Goal: Find specific page/section: Find specific page/section

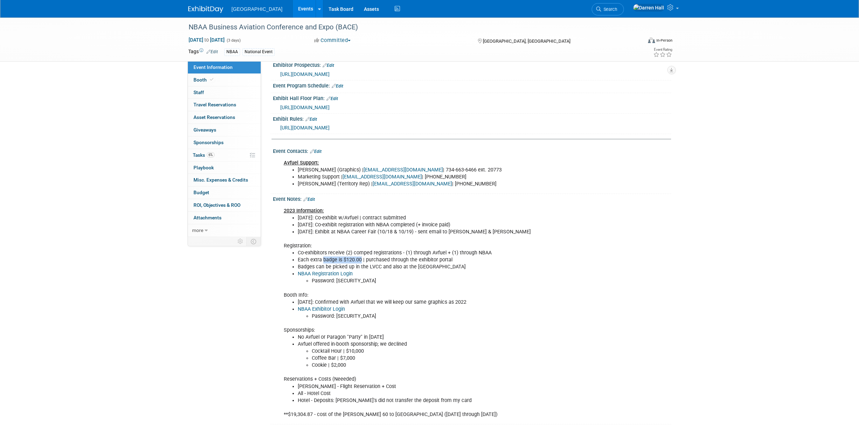
click at [212, 10] on img at bounding box center [205, 9] width 35 height 7
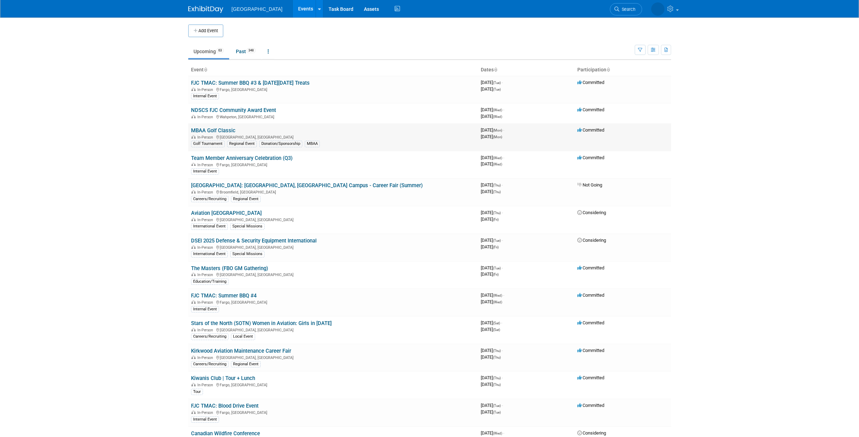
click at [218, 130] on link "MBAA Golf Classic" at bounding box center [213, 130] width 44 height 6
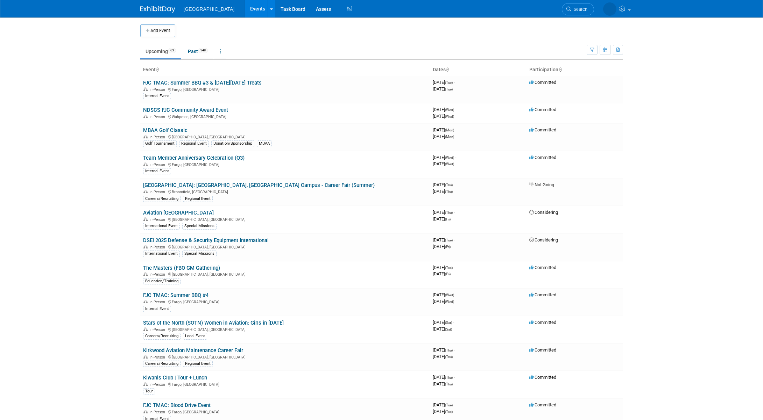
click at [130, 88] on body "Fargo Jet Center Events Add Event Bulk Upload Events Shareable Event Boards Rec…" at bounding box center [381, 210] width 763 height 420
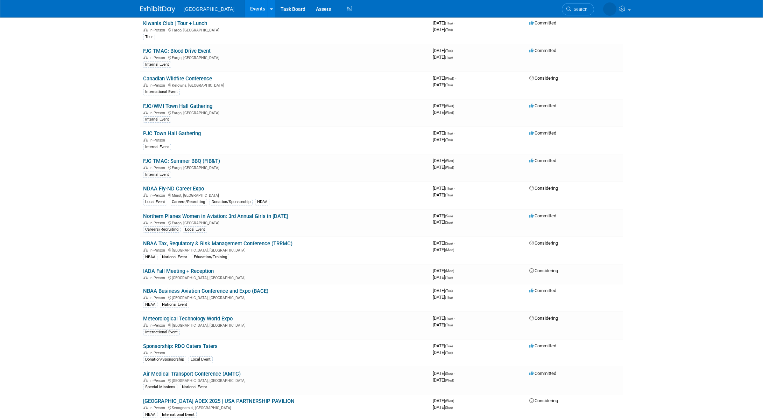
scroll to position [406, 0]
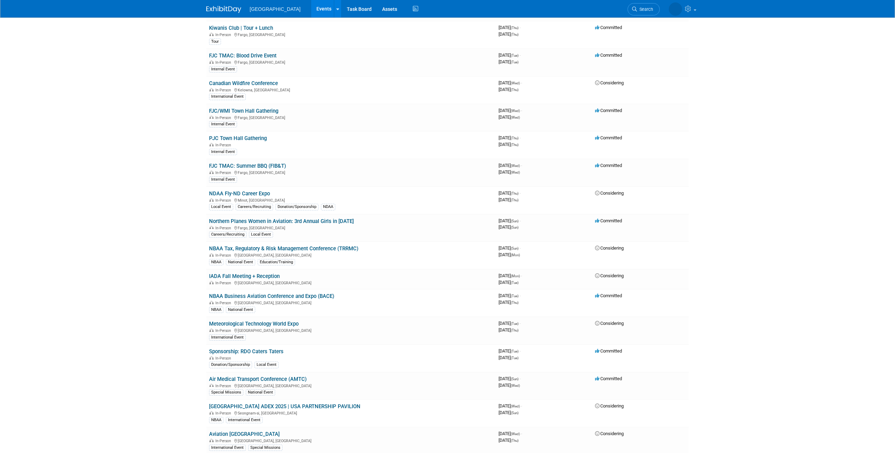
scroll to position [351, 0]
